Goal: Task Accomplishment & Management: Complete application form

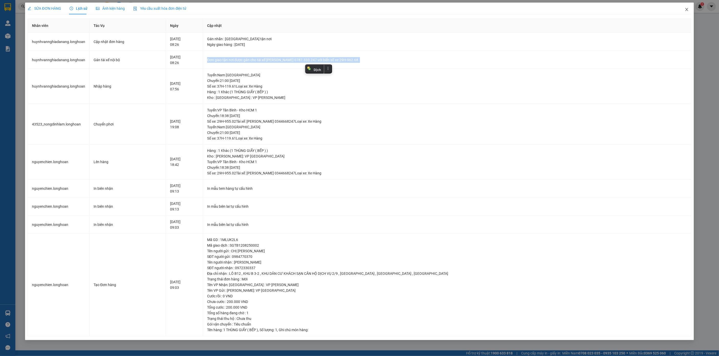
click at [688, 11] on icon "close" at bounding box center [687, 9] width 3 height 3
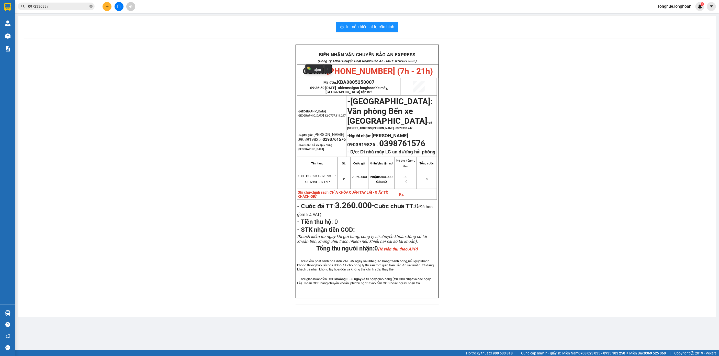
click at [91, 6] on icon "close-circle" at bounding box center [91, 6] width 3 height 3
paste input "0987683683"
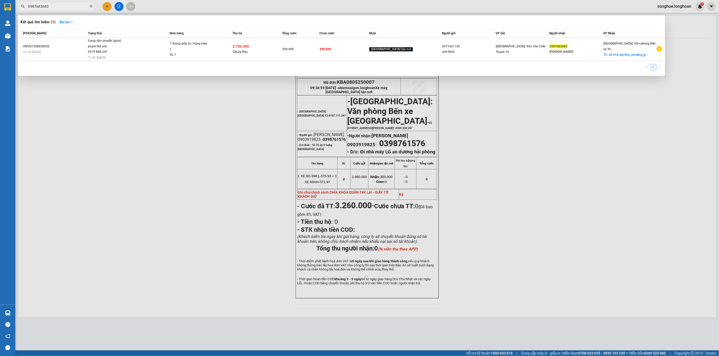
type input "0987683683"
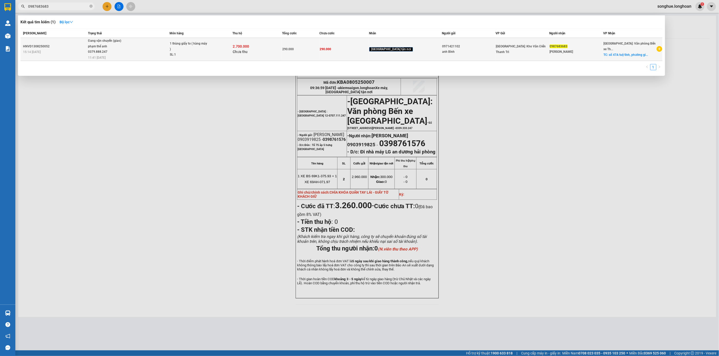
click at [141, 48] on span "Đang vận chuyển (giao) phạm thế anh 0379.888.247 11:41 [DATE]" at bounding box center [128, 48] width 81 height 21
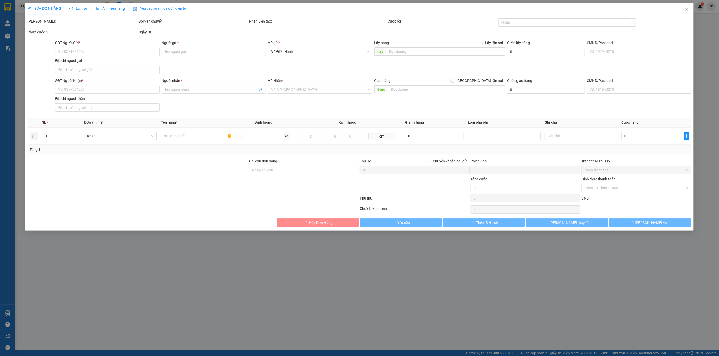
type input "0971421102"
type input "anh Bình"
type input "0987683683"
type input "[PERSON_NAME]"
checkbox input "true"
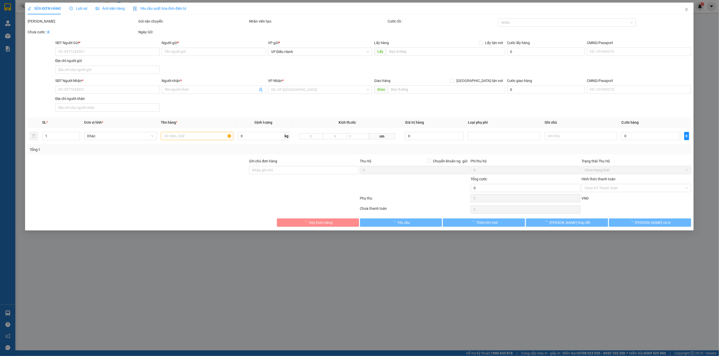
type input "số 47A tuệ tĩnh, [GEOGRAPHIC_DATA], [GEOGRAPHIC_DATA]"
type input "290.000"
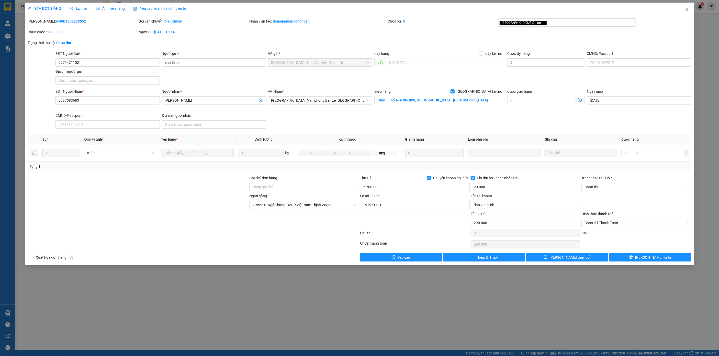
click at [84, 9] on span "Lịch sử" at bounding box center [79, 8] width 18 height 4
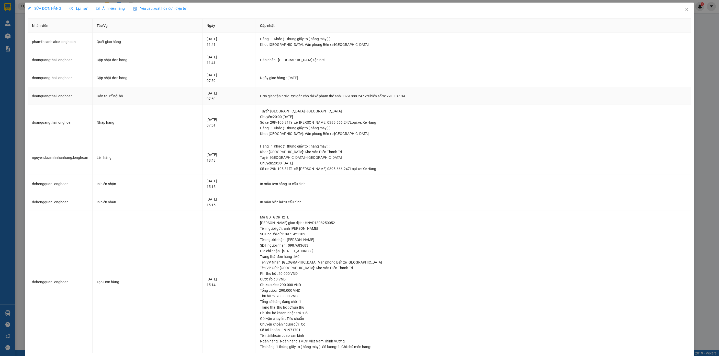
click at [312, 100] on td "Đơn giao tận nơi được gán cho tài xế phạm thế anh 0379.888.247 với biển số xe 2…" at bounding box center [474, 96] width 436 height 18
copy div "Đơn giao tận nơi được gán cho tài xế phạm thế anh 0379.888.247 với biển số xe 2…"
click at [685, 10] on icon "close" at bounding box center [687, 9] width 4 height 4
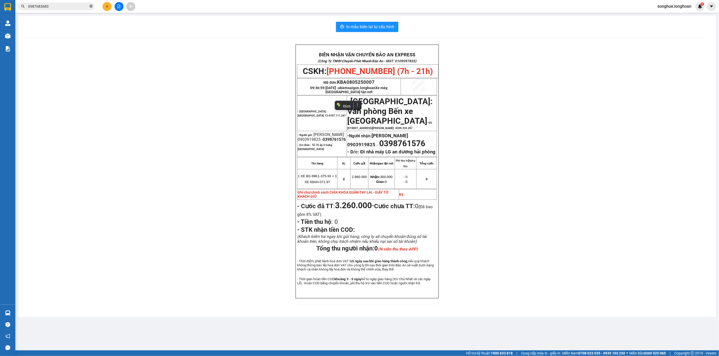
click at [92, 7] on icon "close-circle" at bounding box center [91, 6] width 3 height 3
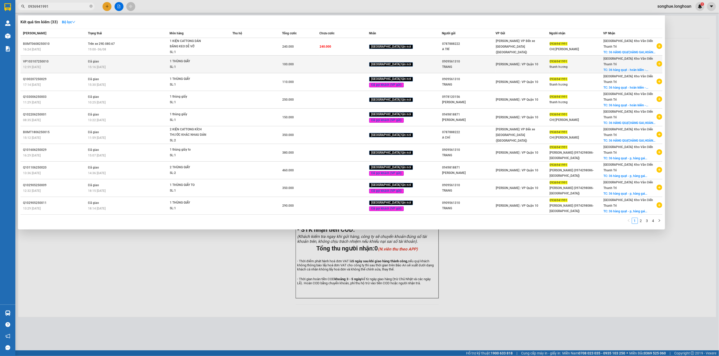
type input "0936941991"
click at [107, 57] on td "Đã giao 15:16 [DATE]" at bounding box center [128, 65] width 83 height 18
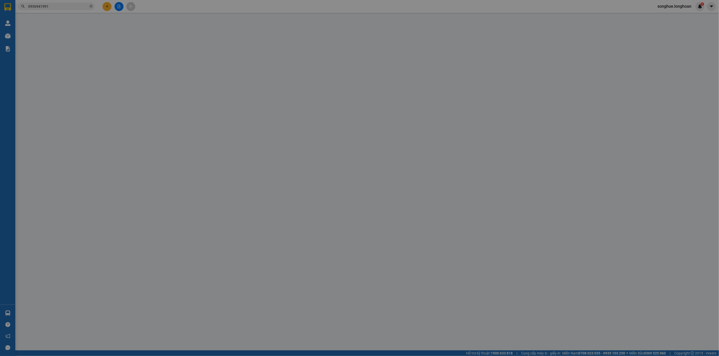
type input "0909561310"
type input "TRANG"
type input "0936941991"
type input "thanh hương"
checkbox input "true"
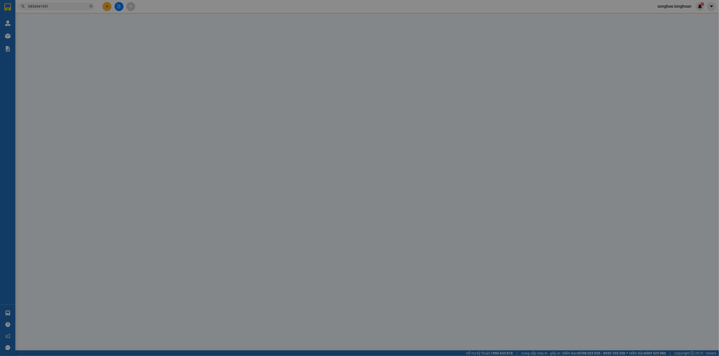
type input "36 hàng quạt - hoàn kiếm - [GEOGRAPHIC_DATA]"
type input "hàng k bao bể vỡ hư hỏng"
type input "100.000"
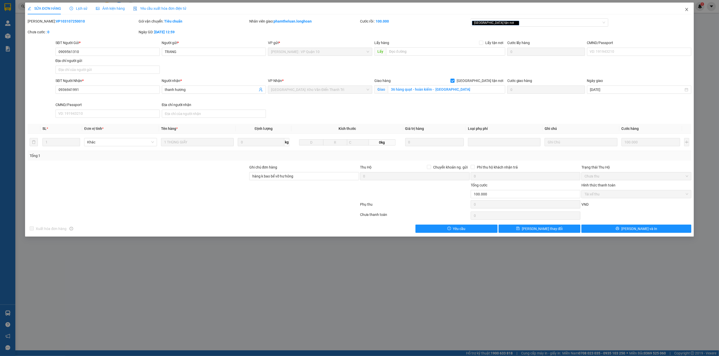
click at [684, 6] on span "Close" at bounding box center [687, 10] width 14 height 14
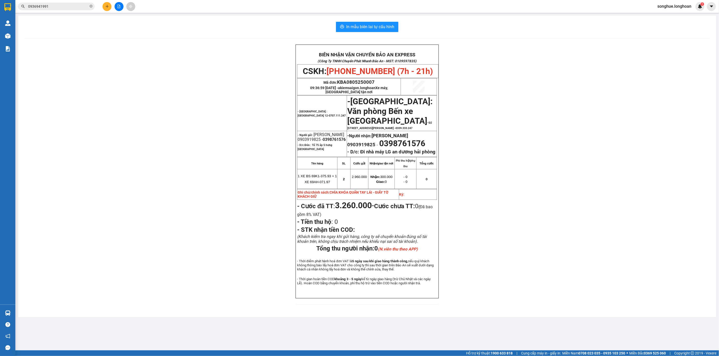
click at [56, 9] on span "0936941991" at bounding box center [56, 7] width 77 height 8
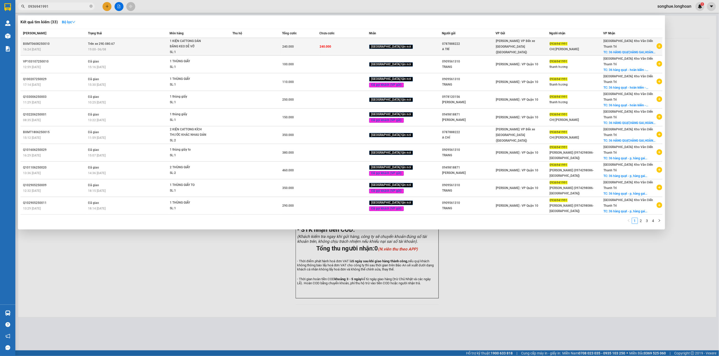
click at [104, 39] on td "Trên xe 29E-080.67 19:00 [DATE]" at bounding box center [128, 47] width 83 height 18
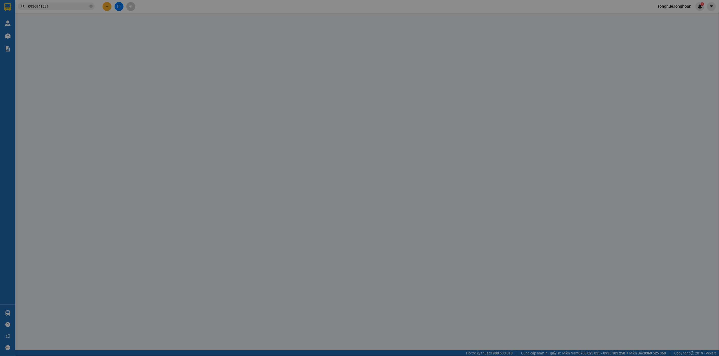
type input "0787888222"
type input "A TRÍ"
type input "0936941991"
type input "CHỊ [PERSON_NAME]"
checkbox input "true"
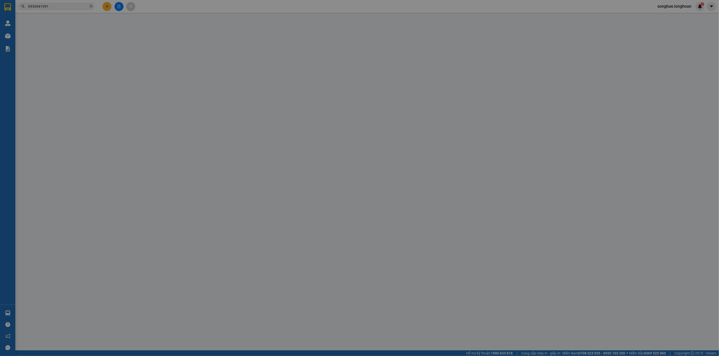
type input "36 HÀNG QUẠT,HÀNG GAI,HOÀN KIẾM,[GEOGRAPHIC_DATA]"
type input "HÀNG DỄ VỠ ĐÃ BÁO KHÁCH HƯ VỠ KHÔNG ĐỀN"
type input "240.000"
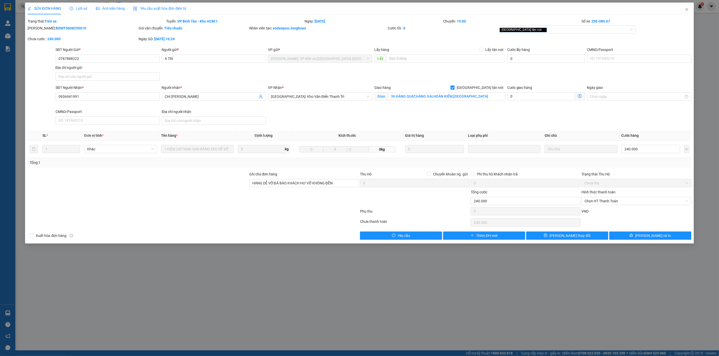
click at [56, 29] on b "BXMT0608250010" at bounding box center [71, 28] width 30 height 4
copy b "BXMT0608250010"
